Goal: Task Accomplishment & Management: Use online tool/utility

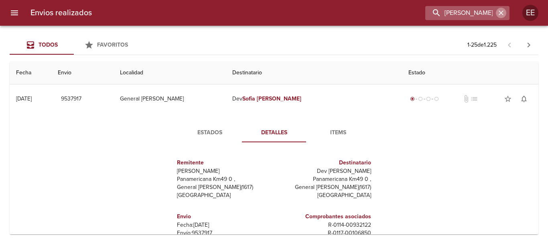
click at [505, 13] on button "button" at bounding box center [501, 13] width 10 height 10
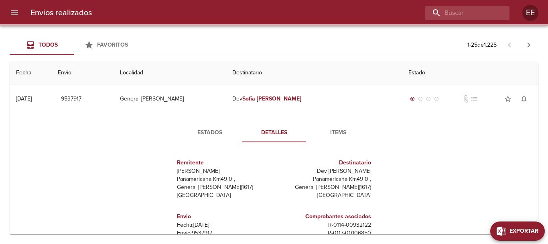
click at [538, 228] on span "Exportar" at bounding box center [524, 231] width 29 height 10
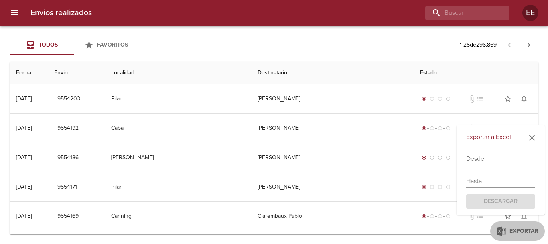
click at [489, 157] on input "text" at bounding box center [500, 158] width 69 height 13
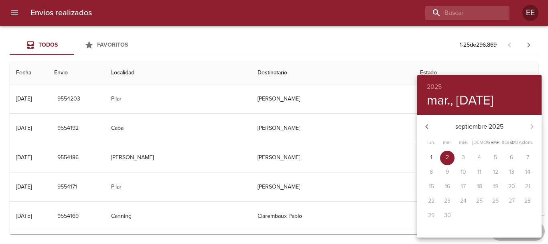
click at [426, 128] on icon "button" at bounding box center [427, 127] width 10 height 10
click at [477, 201] on p "21" at bounding box center [479, 201] width 5 height 8
type input "[DATE]"
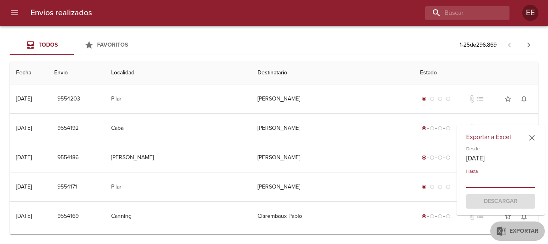
click at [492, 187] on input "text" at bounding box center [500, 181] width 69 height 13
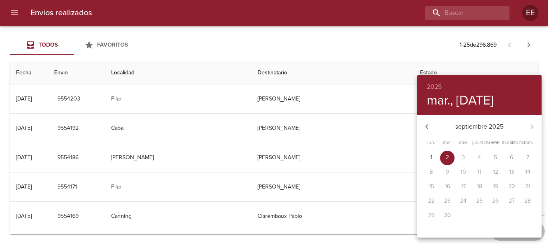
click at [429, 128] on icon "button" at bounding box center [427, 127] width 10 height 10
click at [436, 216] on span "25" at bounding box center [431, 215] width 14 height 8
type input "[DATE]"
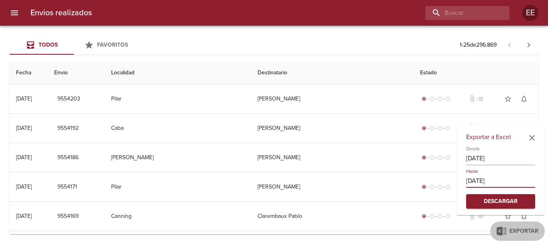
click at [487, 200] on span "Descargar" at bounding box center [501, 201] width 56 height 10
